Goal: Transaction & Acquisition: Purchase product/service

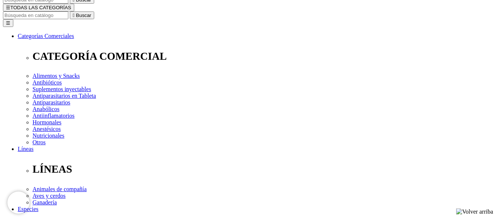
scroll to position [74, 0]
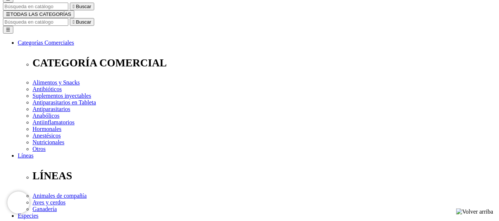
drag, startPoint x: 351, startPoint y: 20, endPoint x: 251, endPoint y: 22, distance: 99.7
copy h1 "Cani-Tabs® UT Support"
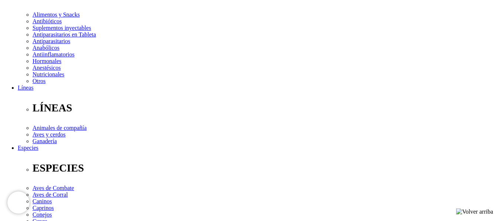
scroll to position [148, 0]
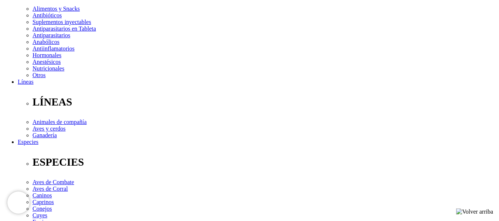
select select "26"
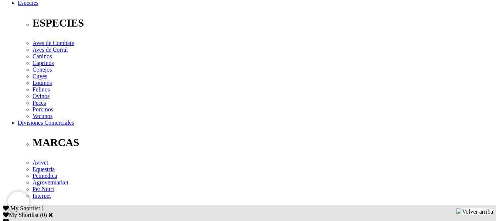
scroll to position [295, 0]
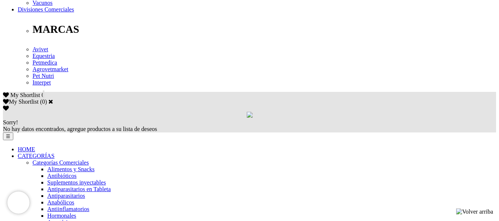
scroll to position [406, 0]
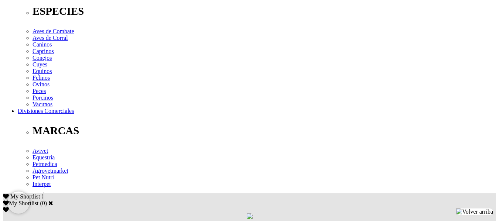
scroll to position [295, 0]
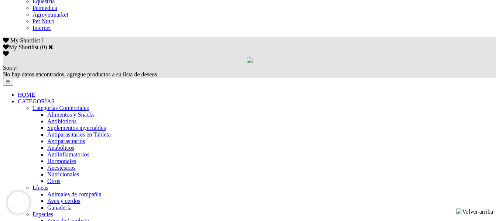
scroll to position [480, 0]
